Goal: Task Accomplishment & Management: Manage account settings

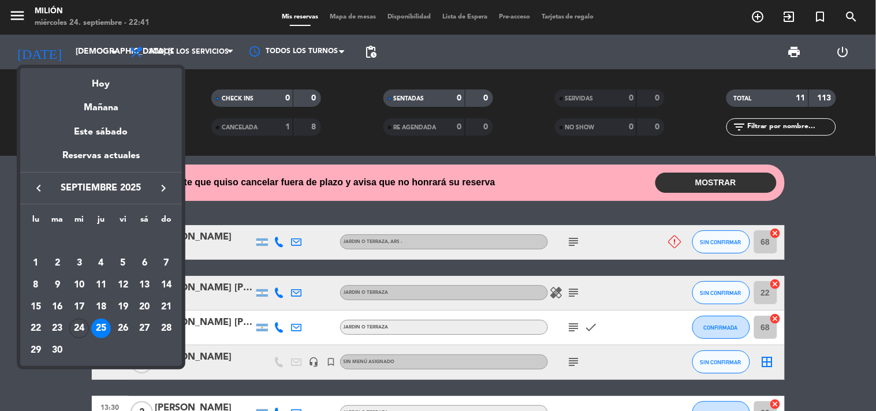
click at [105, 373] on div at bounding box center [438, 205] width 876 height 411
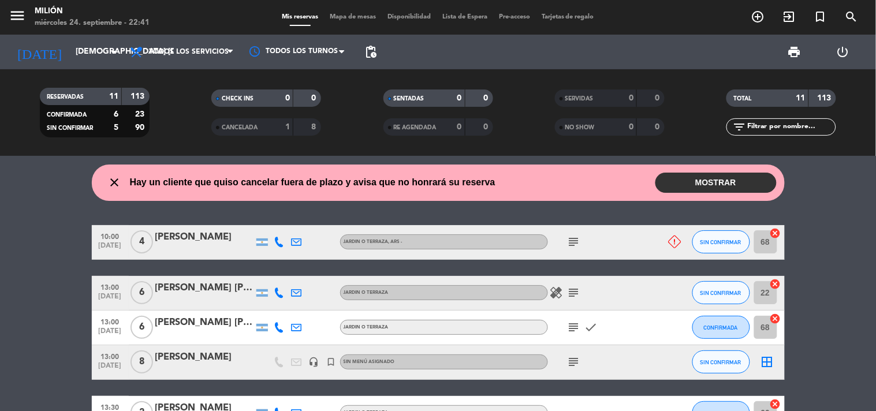
click at [709, 180] on button "MOSTRAR" at bounding box center [716, 183] width 121 height 20
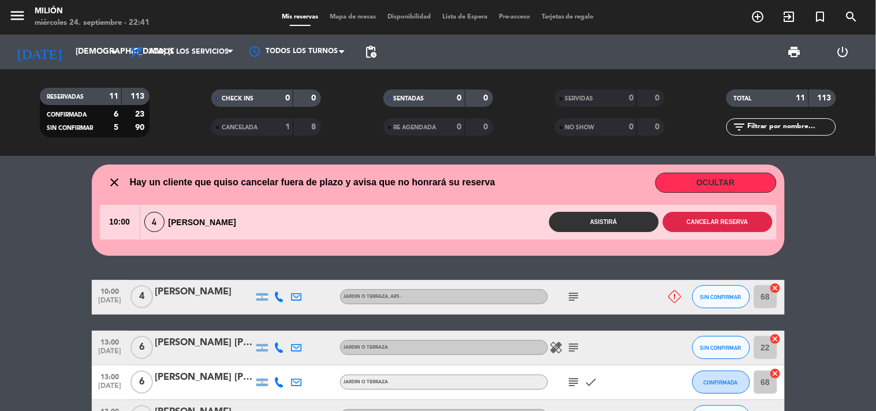
click at [697, 221] on button "Cancelar reserva" at bounding box center [718, 222] width 110 height 20
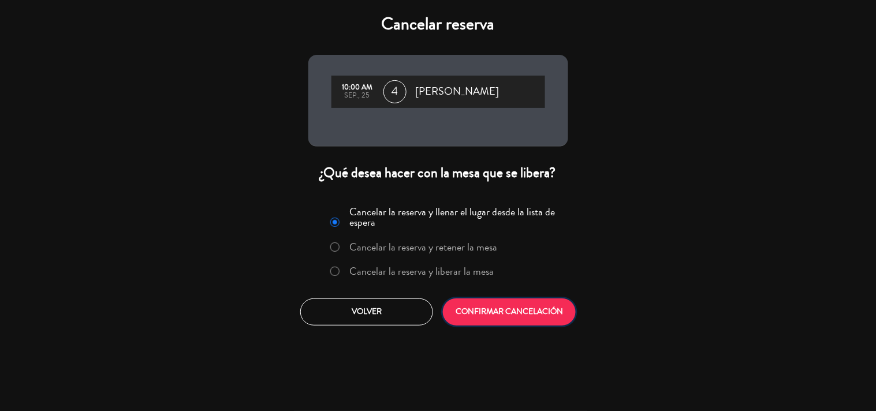
click at [534, 307] on button "CONFIRMAR CANCELACIÓN" at bounding box center [509, 312] width 133 height 27
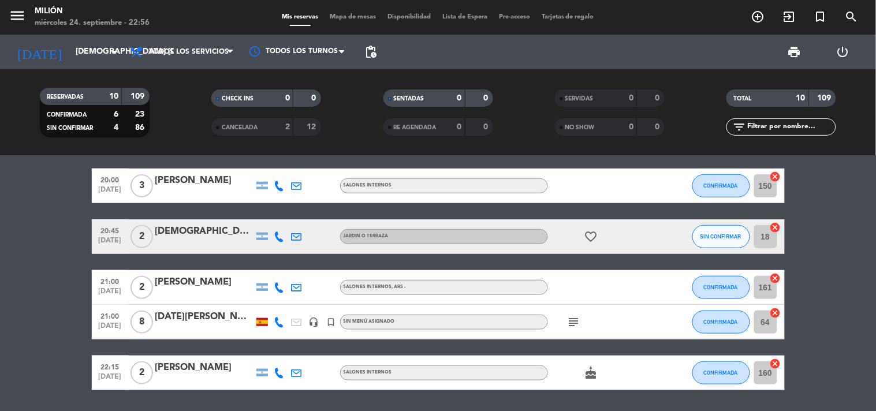
scroll to position [270, 0]
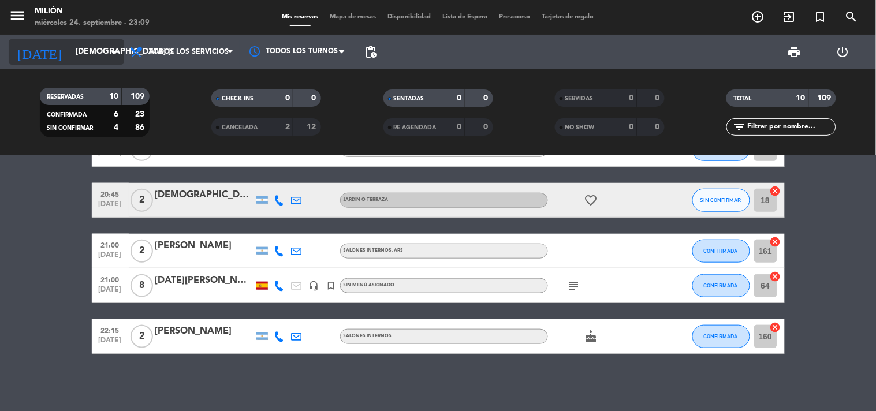
click at [83, 53] on input "[DEMOGRAPHIC_DATA] [DATE]" at bounding box center [125, 52] width 110 height 21
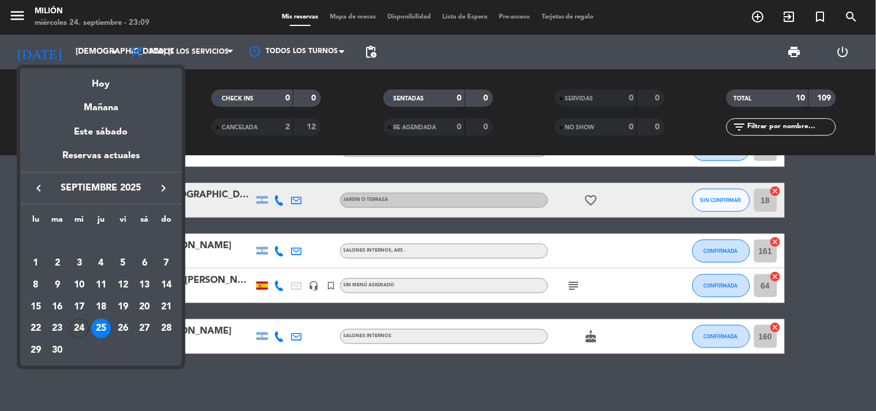
click at [163, 188] on icon "keyboard_arrow_right" at bounding box center [164, 188] width 14 height 14
click at [77, 263] on div "1" at bounding box center [79, 264] width 20 height 20
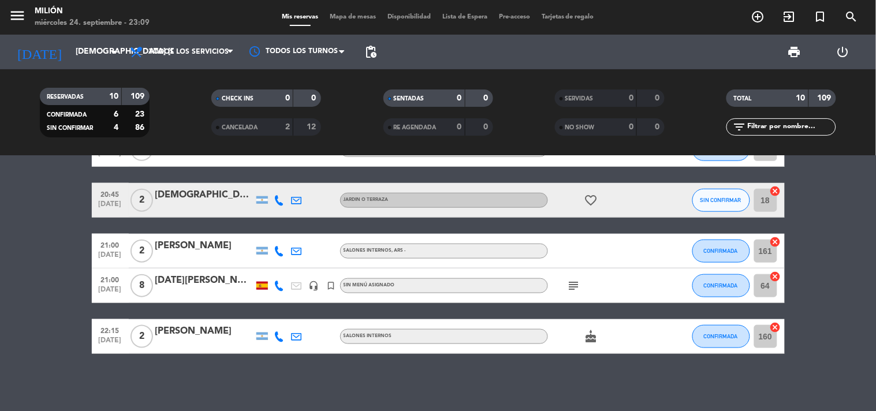
type input "mié. [DATE]"
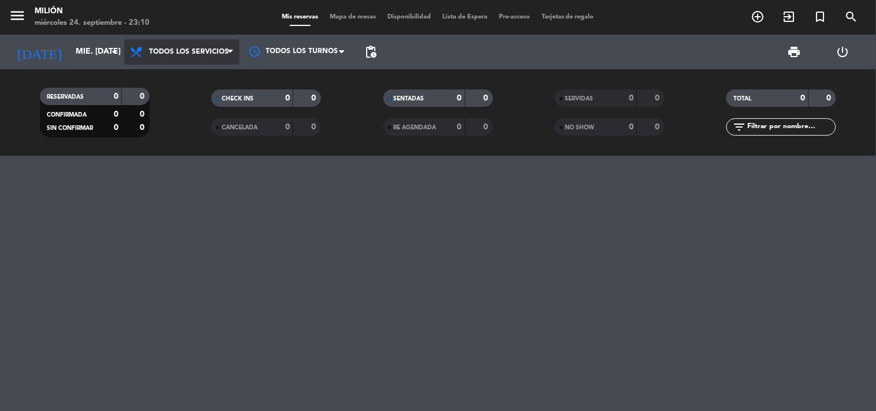
click at [191, 51] on span "Todos los servicios" at bounding box center [189, 52] width 80 height 8
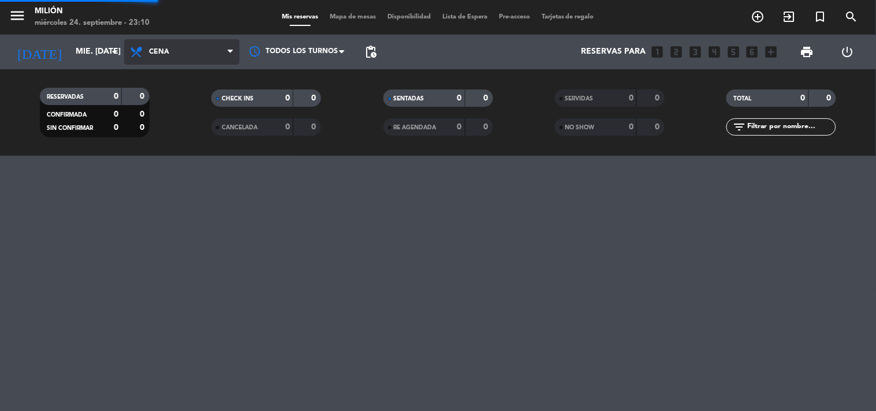
click at [172, 181] on ng-component "menu Milión miércoles 24. septiembre - 23:10 Mis reservas Mapa de mesas Disponi…" at bounding box center [438, 205] width 876 height 411
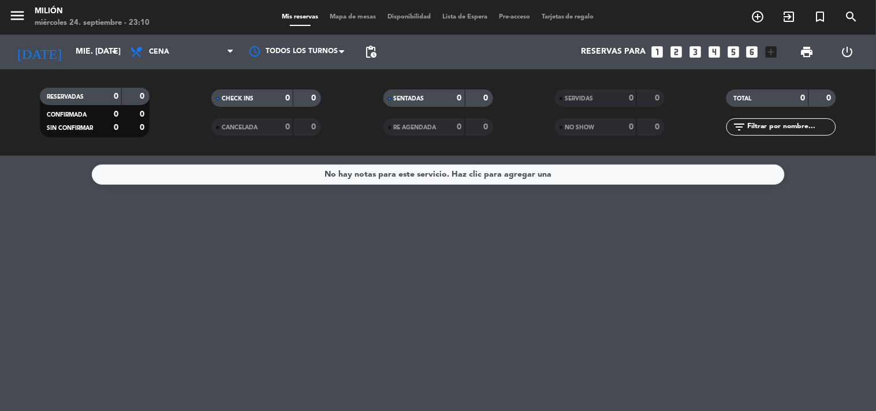
click at [676, 53] on icon "looks_two" at bounding box center [676, 51] width 15 height 15
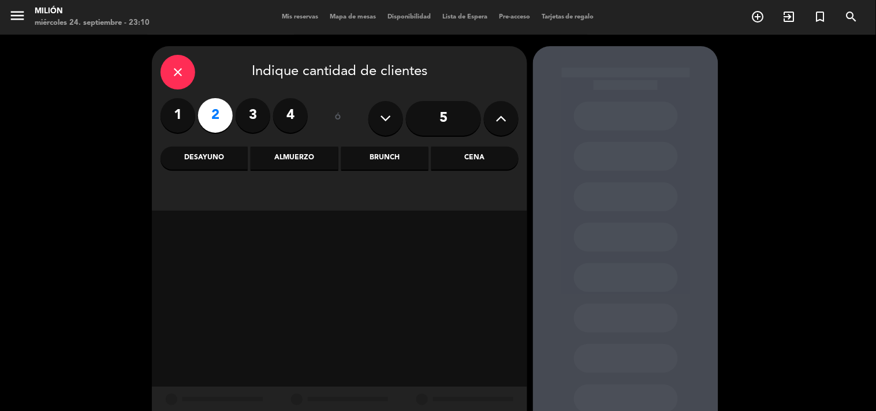
click at [459, 158] on div "Cena" at bounding box center [475, 158] width 87 height 23
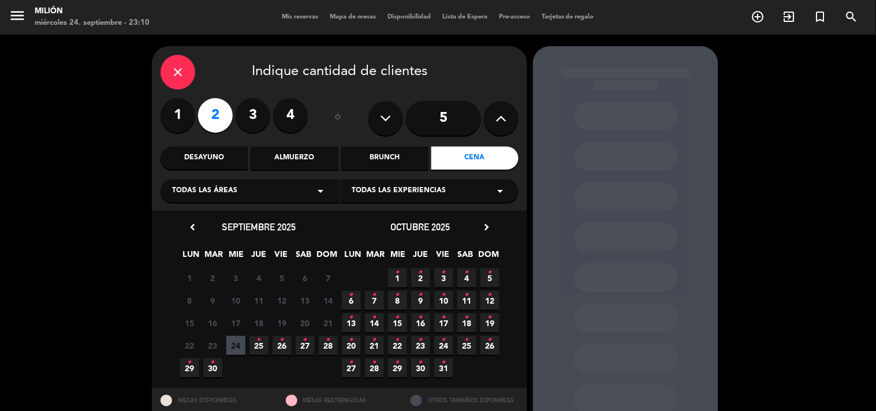
click at [403, 280] on span "1 •" at bounding box center [397, 278] width 19 height 19
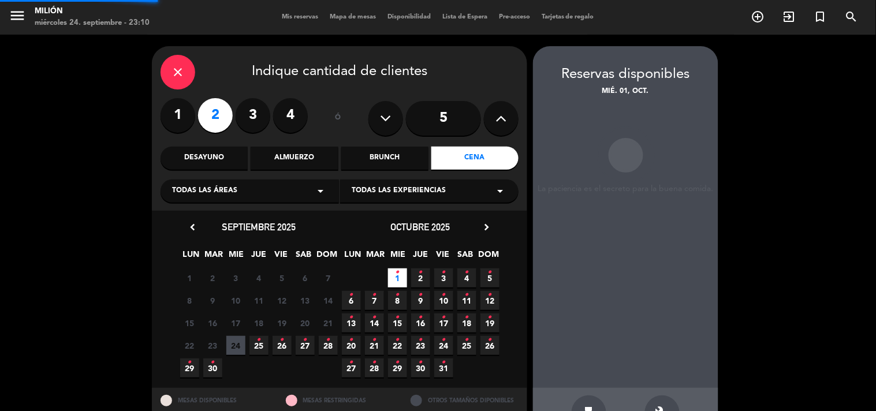
scroll to position [38, 0]
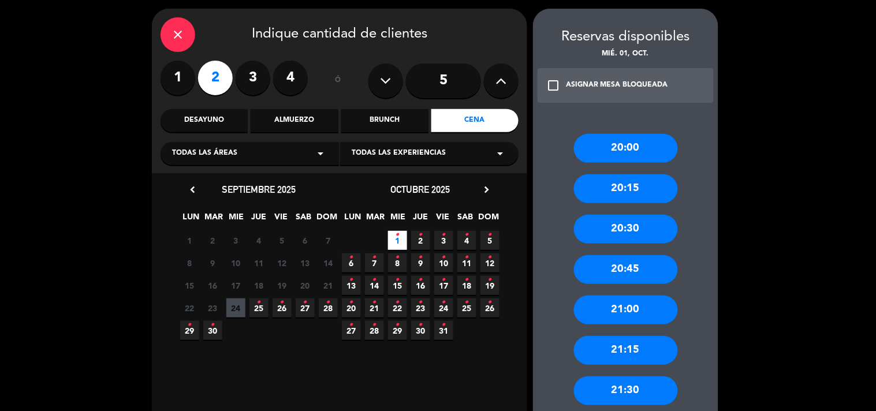
click at [624, 143] on div "20:00" at bounding box center [626, 148] width 104 height 29
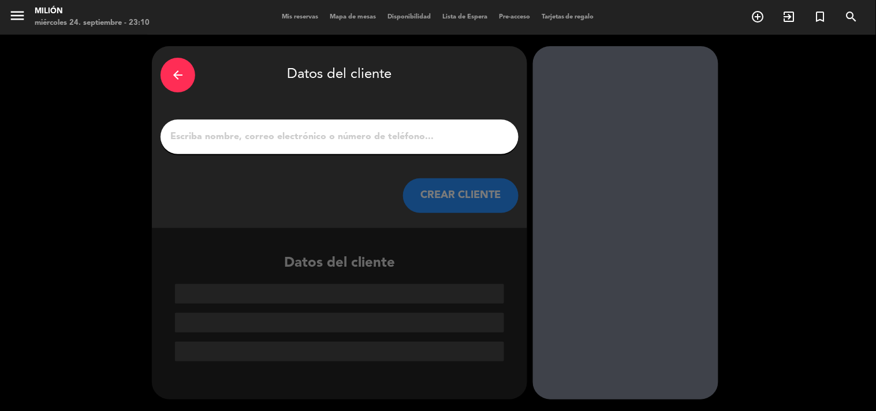
click at [328, 135] on input "1" at bounding box center [339, 137] width 341 height 16
paste input "[PERSON_NAME]"
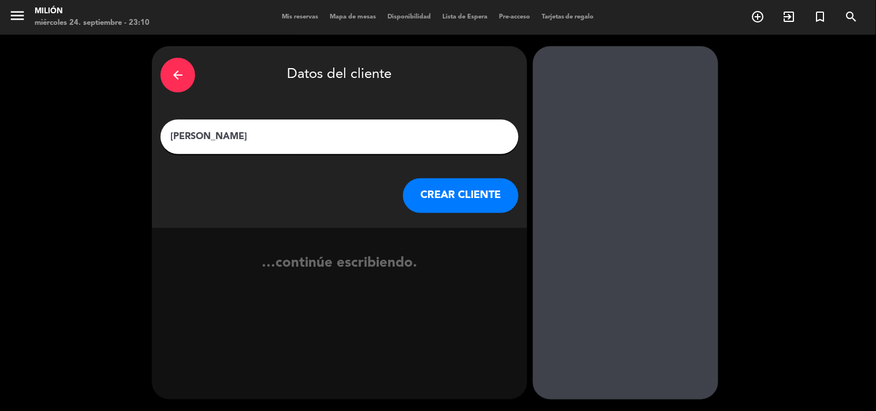
type input "[PERSON_NAME]"
click at [468, 197] on button "CREAR CLIENTE" at bounding box center [461, 196] width 116 height 35
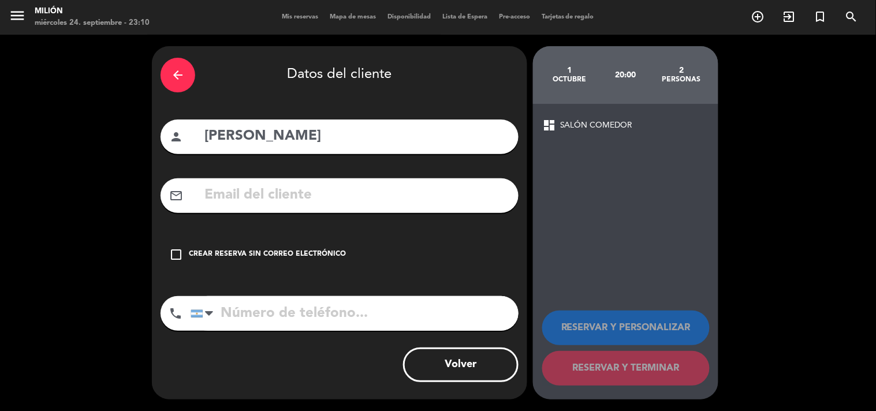
click at [176, 251] on icon "check_box_outline_blank" at bounding box center [176, 255] width 14 height 14
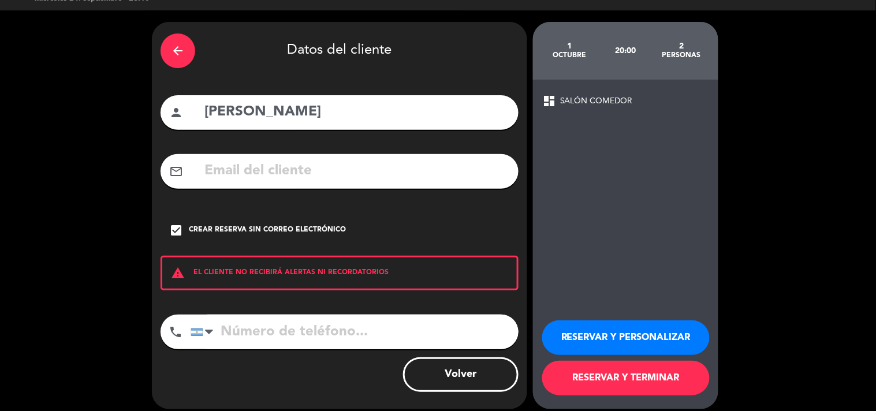
scroll to position [34, 0]
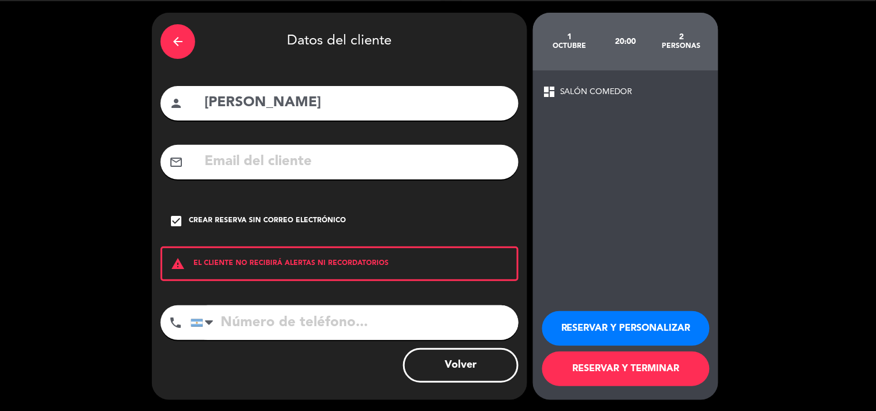
click at [218, 320] on input "tel" at bounding box center [355, 323] width 328 height 35
click at [253, 323] on input "tel" at bounding box center [355, 323] width 328 height 35
paste input "1149389240"
type input "1149389240"
click at [611, 332] on button "RESERVAR Y PERSONALIZAR" at bounding box center [626, 328] width 168 height 35
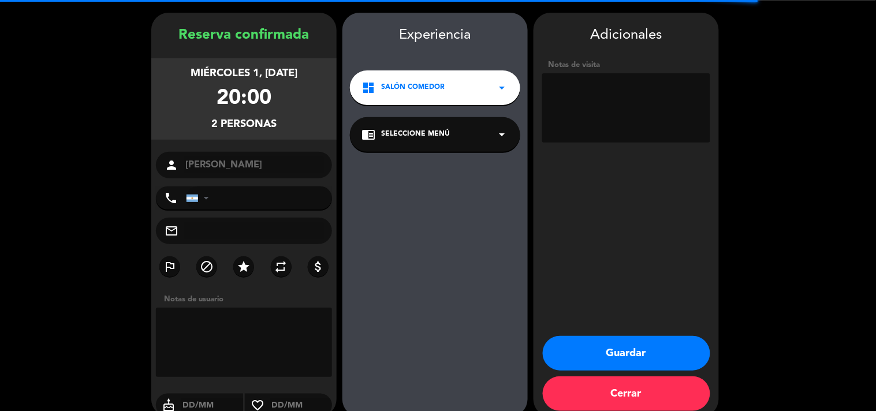
type input "[PHONE_NUMBER]"
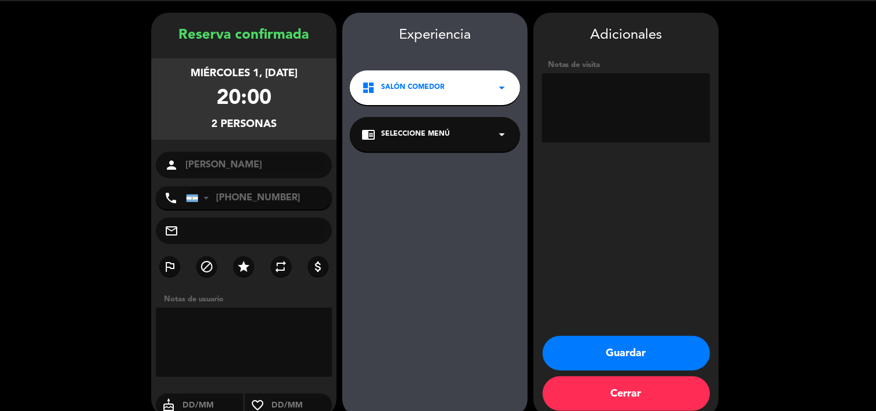
scroll to position [46, 0]
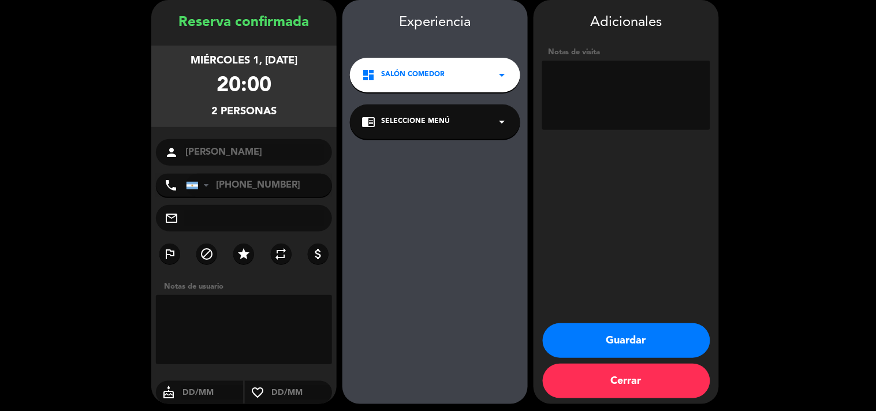
click at [631, 351] on button "Guardar" at bounding box center [627, 340] width 168 height 35
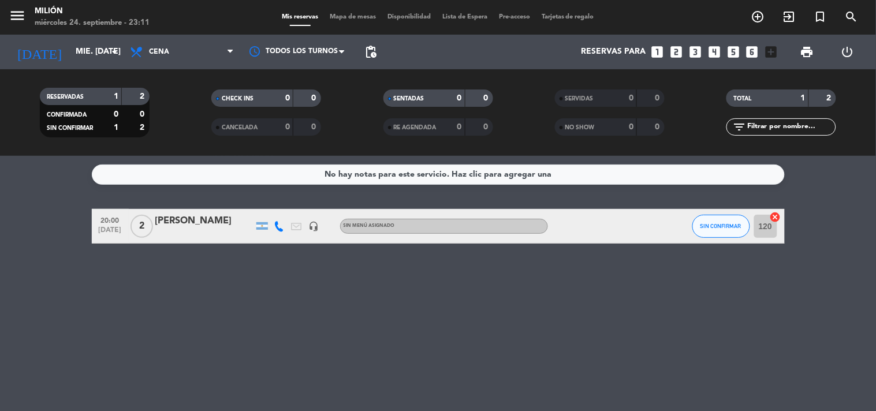
click at [203, 220] on div "[PERSON_NAME]" at bounding box center [204, 221] width 98 height 15
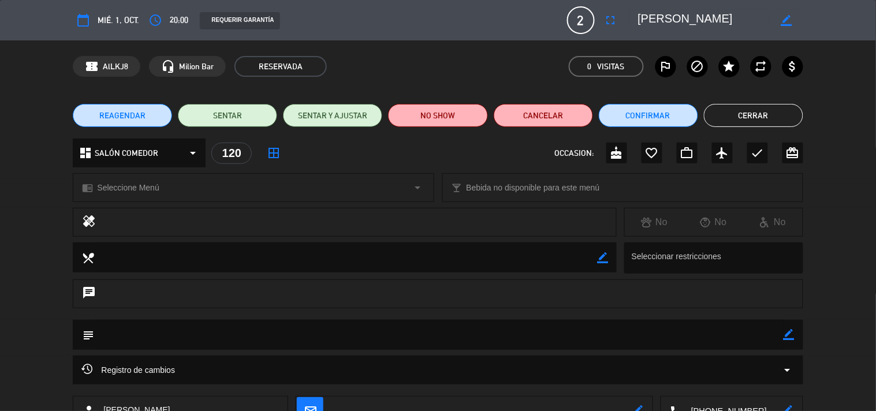
scroll to position [64, 0]
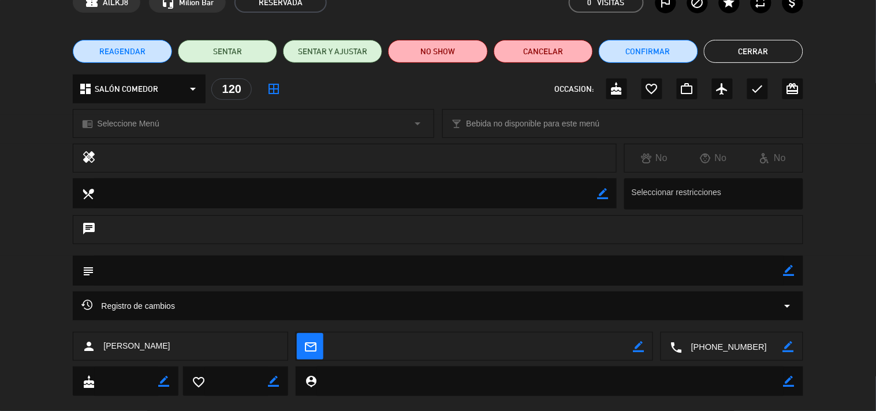
click at [784, 273] on icon "border_color" at bounding box center [789, 270] width 11 height 11
click at [365, 268] on textarea at bounding box center [438, 270] width 689 height 29
paste textarea "Experiencia: [PERSON_NAME]"
click at [243, 270] on textarea at bounding box center [438, 270] width 689 height 29
paste textarea "Código Bigbox: CIX9KDW9"
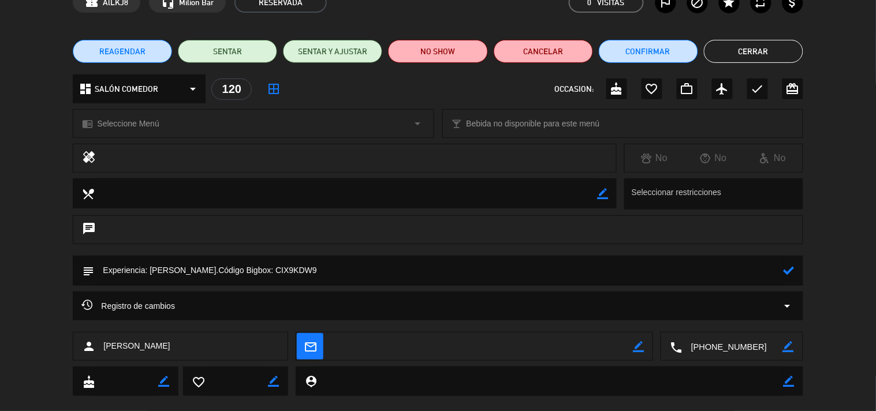
type textarea "Experiencia: [PERSON_NAME].Código Bigbox: CIX9KDW9"
click at [786, 273] on icon at bounding box center [789, 270] width 11 height 11
click at [764, 49] on button "Cerrar" at bounding box center [753, 51] width 99 height 23
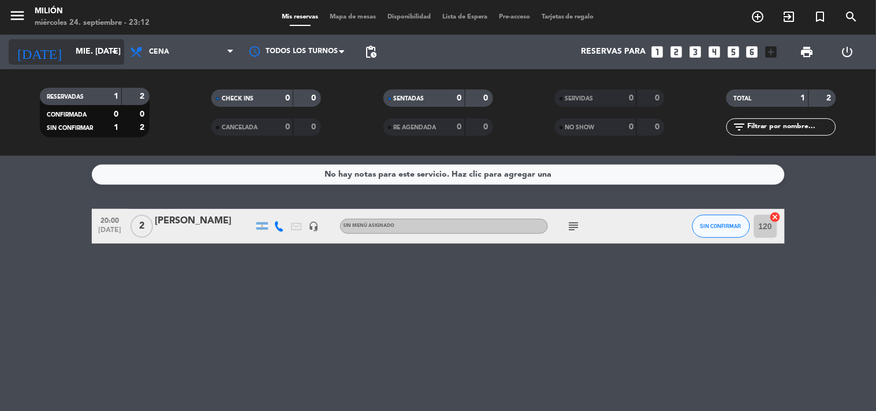
click at [83, 50] on input "mié. [DATE]" at bounding box center [125, 52] width 110 height 21
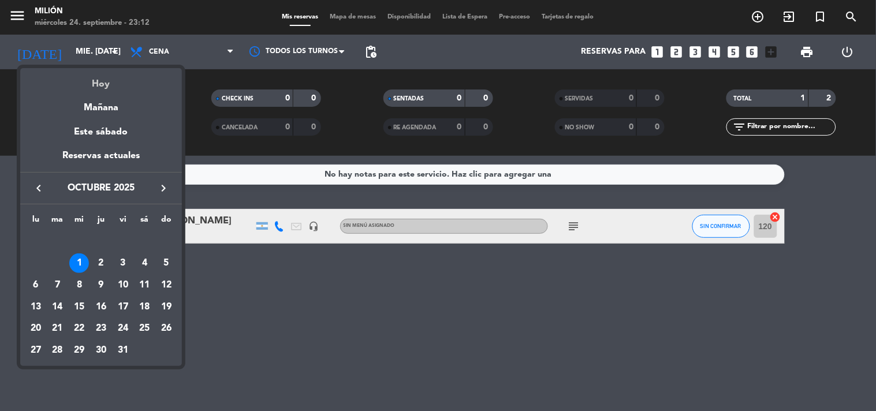
click at [102, 85] on div "Hoy" at bounding box center [101, 80] width 162 height 24
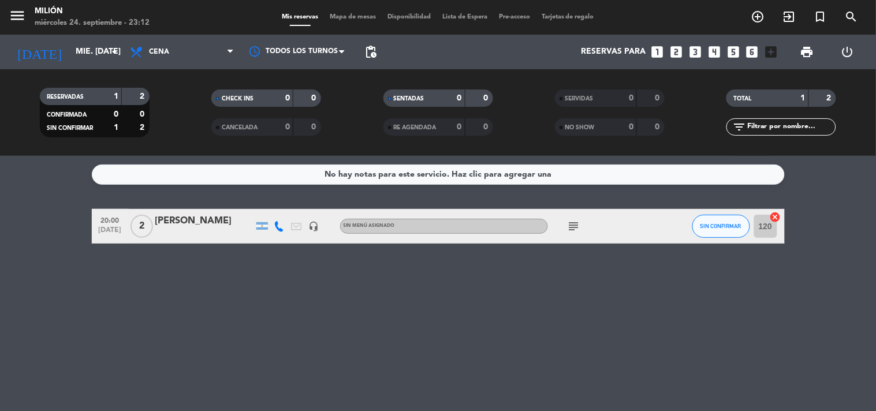
type input "mié. [DATE]"
